Goal: Information Seeking & Learning: Understand process/instructions

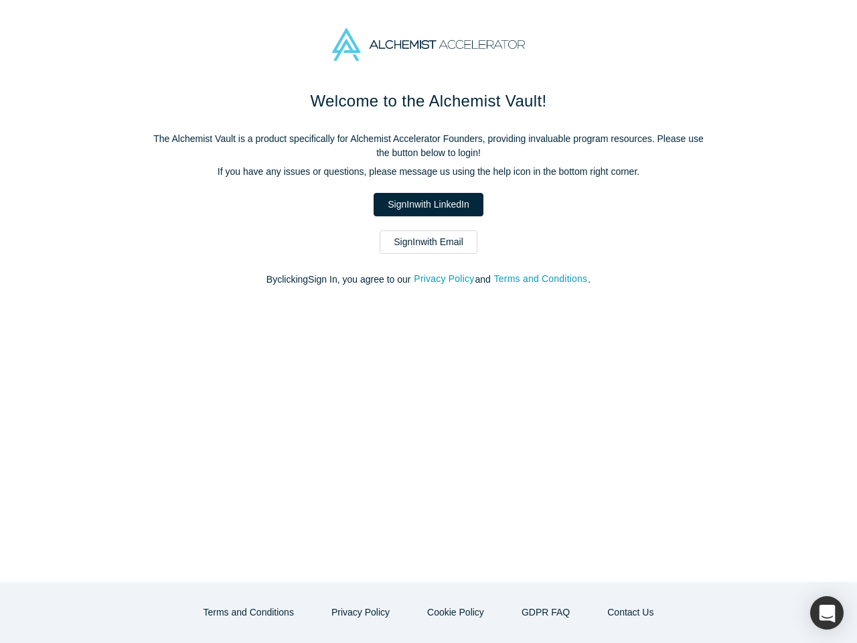
click at [429, 321] on div "Welcome to the Alchemist Vault! The Alchemist Vault is a product specifically f…" at bounding box center [428, 335] width 857 height 493
click at [446, 279] on button "Privacy Policy" at bounding box center [444, 278] width 62 height 15
click at [542, 279] on strong "Who is the responsible party for the recording of data on this website (i.e. th…" at bounding box center [423, 283] width 309 height 25
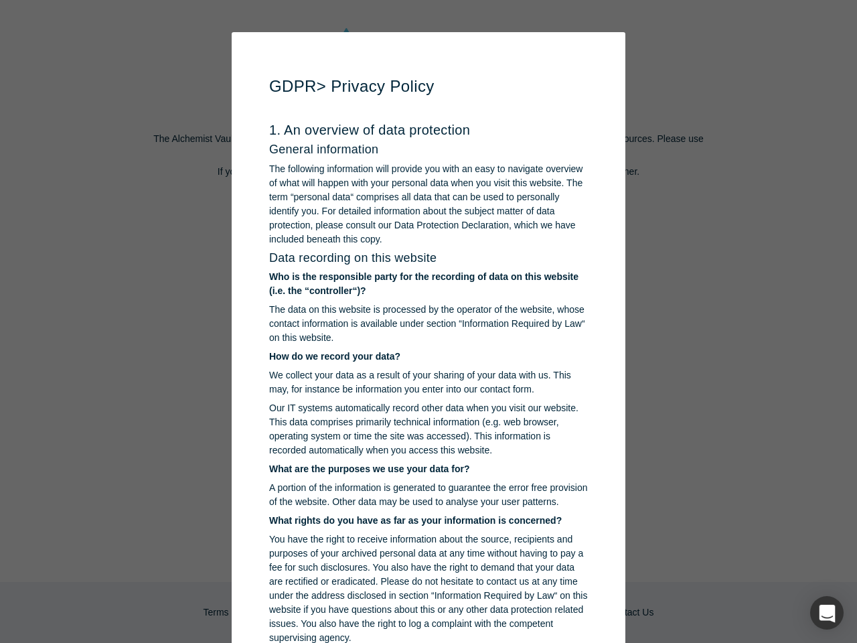
click at [365, 612] on p "You have the right to receive information about the source, recipients and purp…" at bounding box center [428, 588] width 319 height 113
click at [454, 612] on p "You have the right to receive information about the source, recipients and purp…" at bounding box center [428, 588] width 319 height 113
click at [827, 613] on div "button" at bounding box center [826, 612] width 33 height 33
